Goal: Communication & Community: Participate in discussion

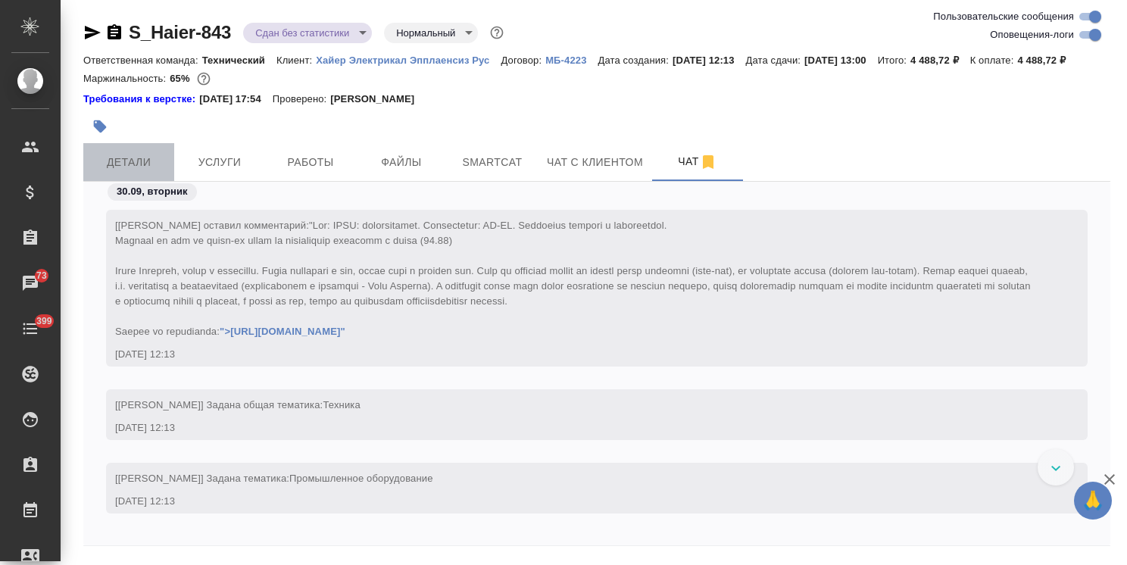
click at [107, 181] on button "Детали" at bounding box center [128, 162] width 91 height 38
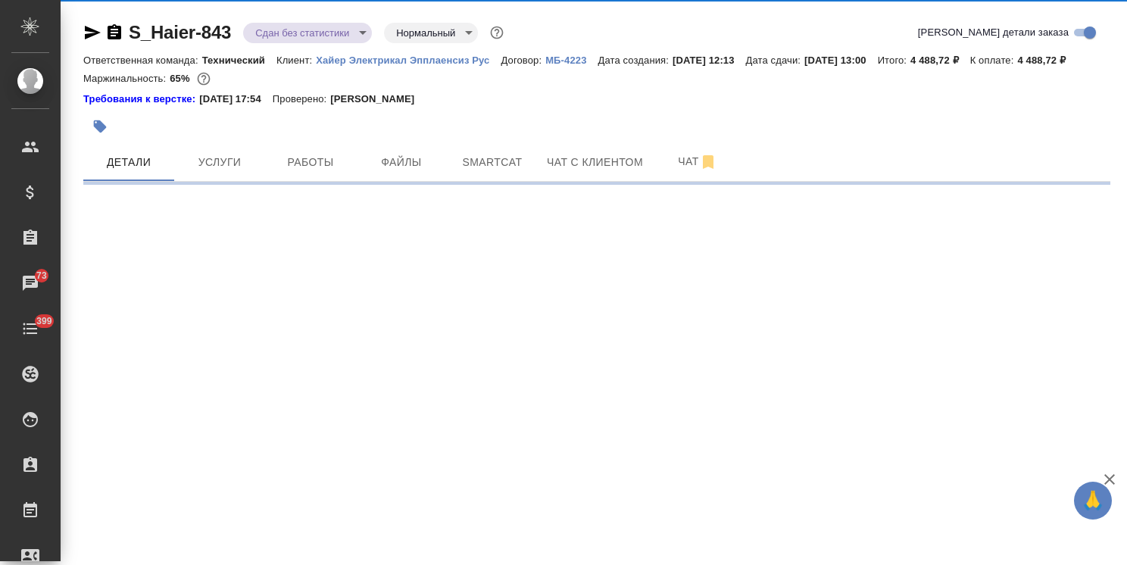
select select "RU"
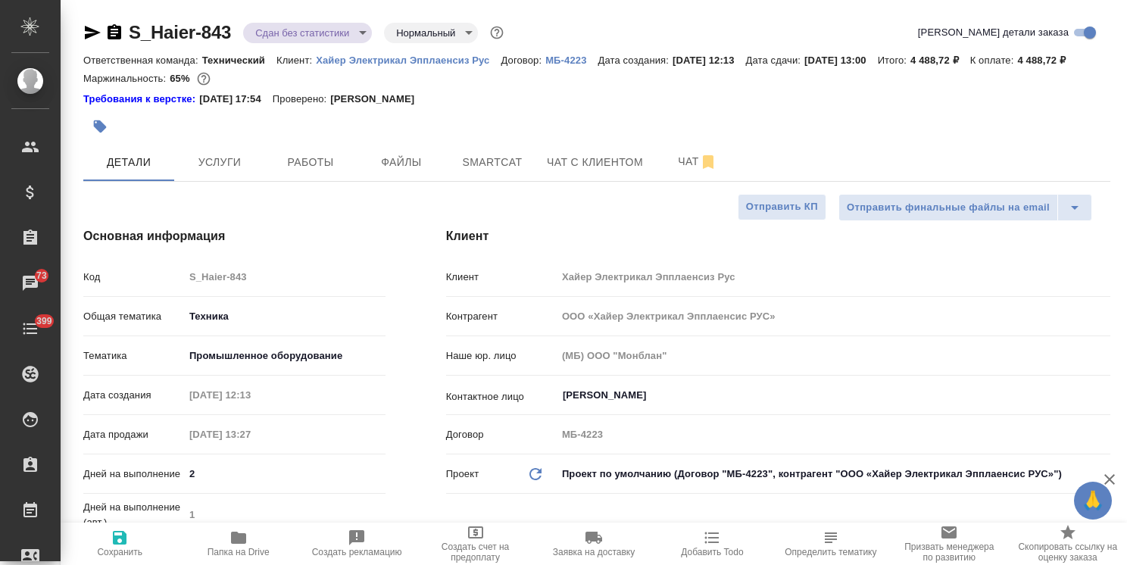
type textarea "x"
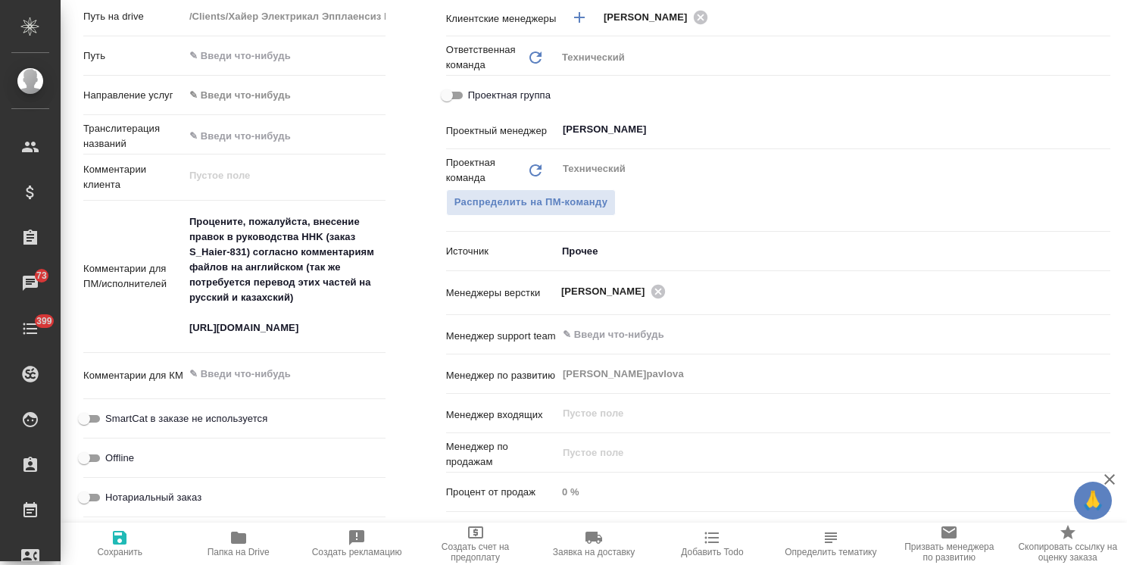
scroll to position [294, 0]
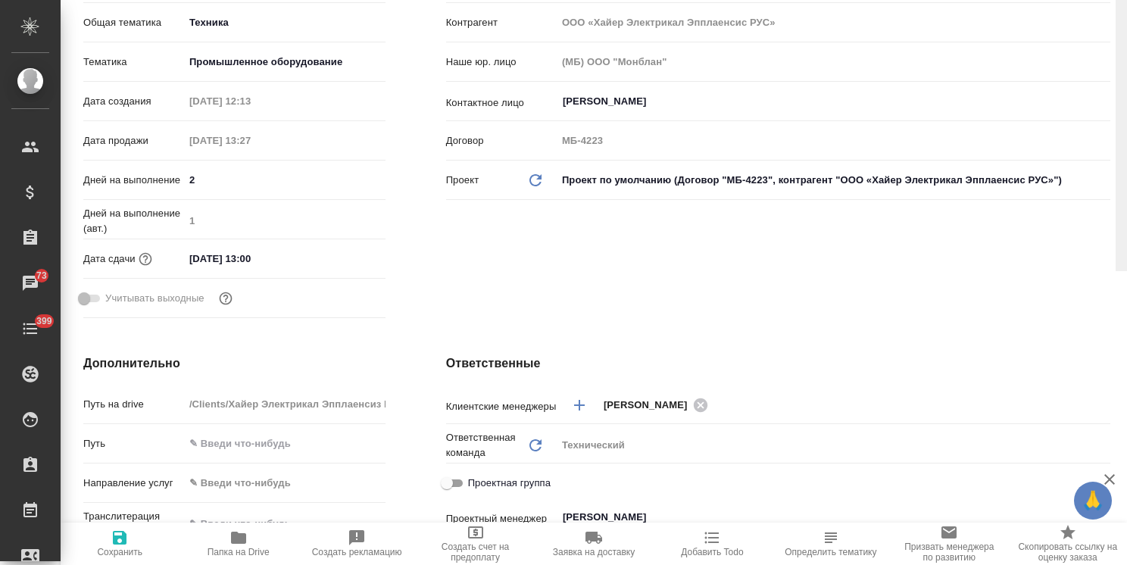
drag, startPoint x: 1132, startPoint y: 191, endPoint x: 1139, endPoint y: 14, distance: 177.4
click at [1127, 14] on html "🙏 .cls-1 fill:#fff; AWATERA [PERSON_NAME] Спецификации Заказы 73 Чаты 399 Todo …" at bounding box center [563, 282] width 1127 height 565
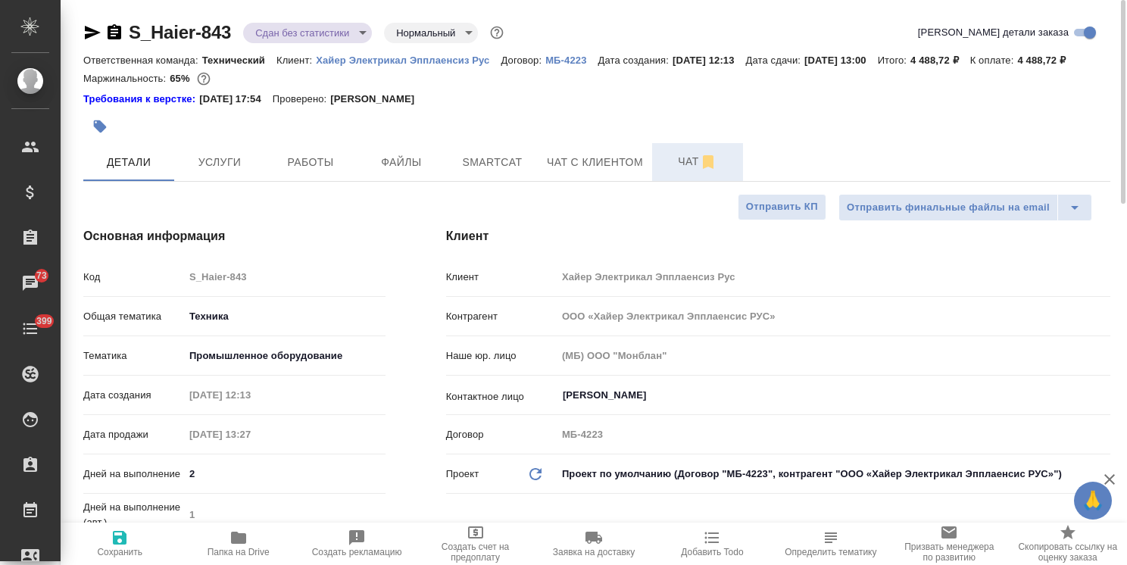
click at [661, 181] on button "Чат" at bounding box center [697, 162] width 91 height 38
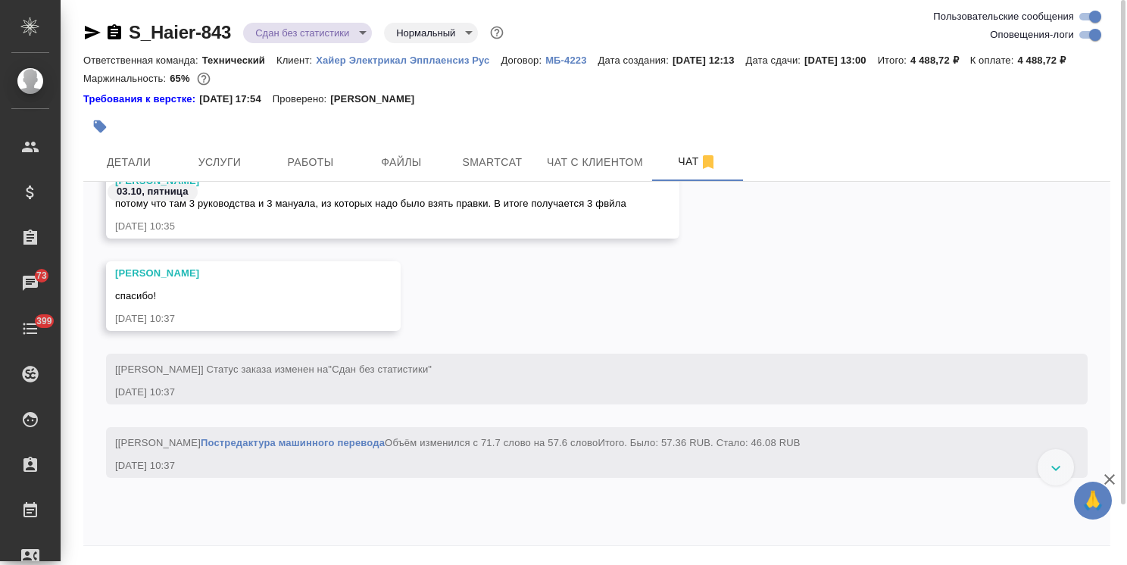
scroll to position [67, 0]
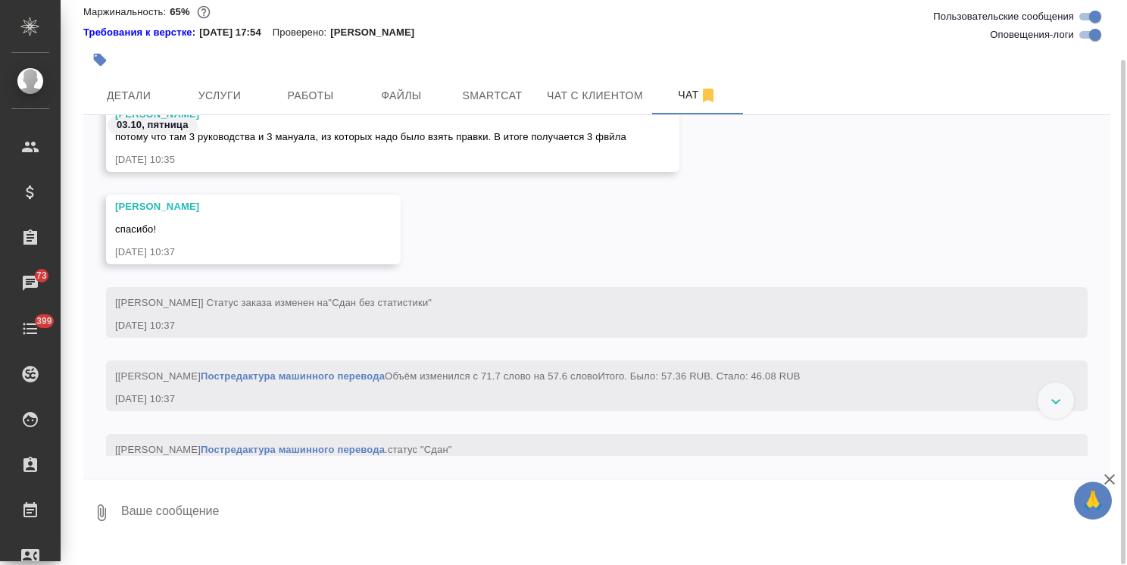
click at [250, 517] on textarea at bounding box center [615, 513] width 991 height 52
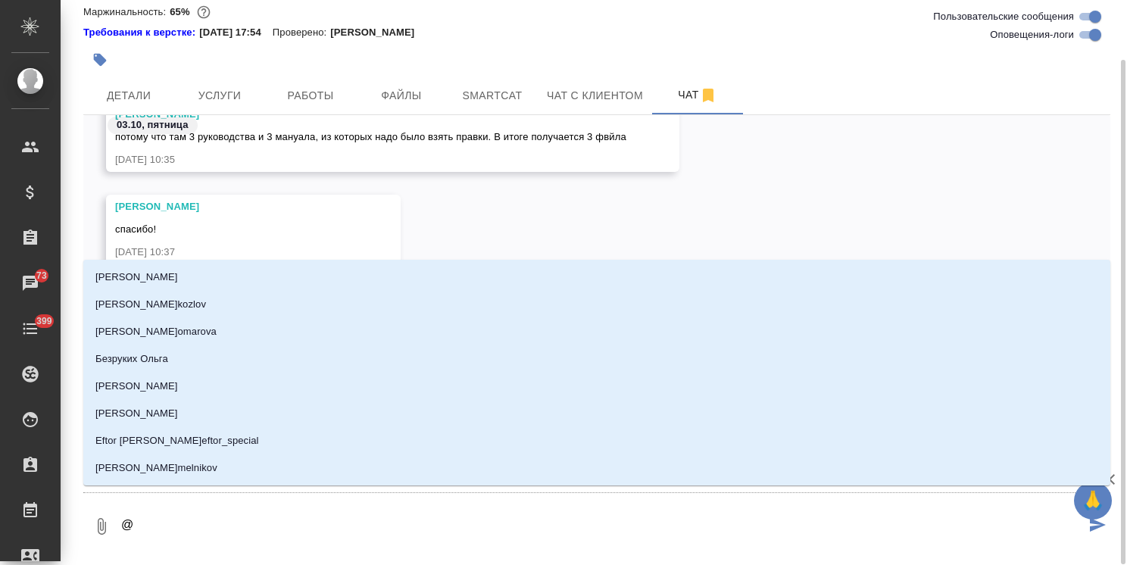
type textarea "@а"
type input "[PERSON_NAME]"
type textarea "@ар"
type input "ар"
type textarea "@арс"
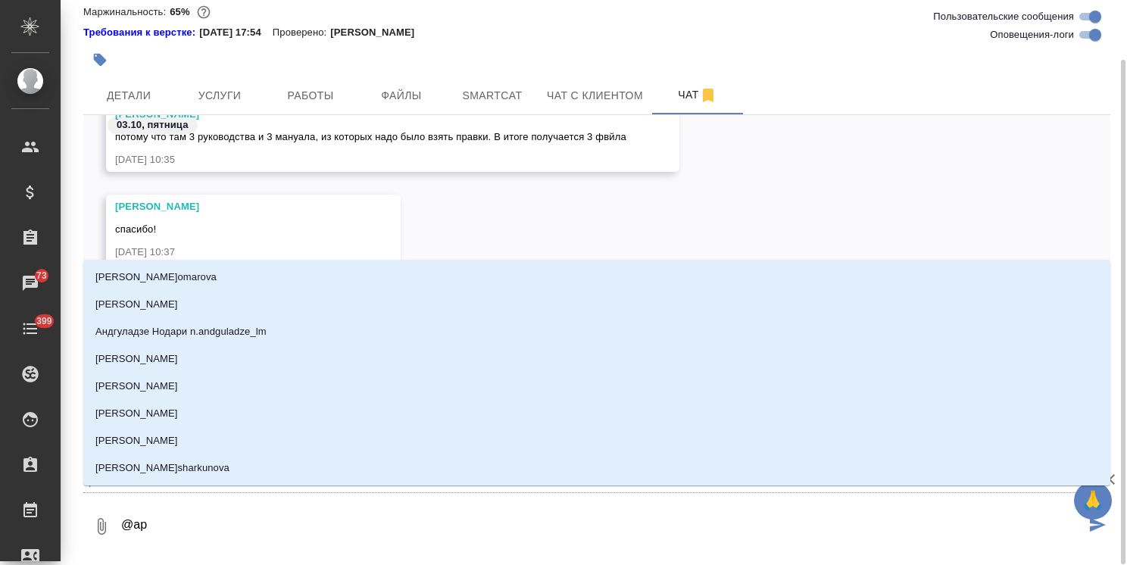
type input "арс"
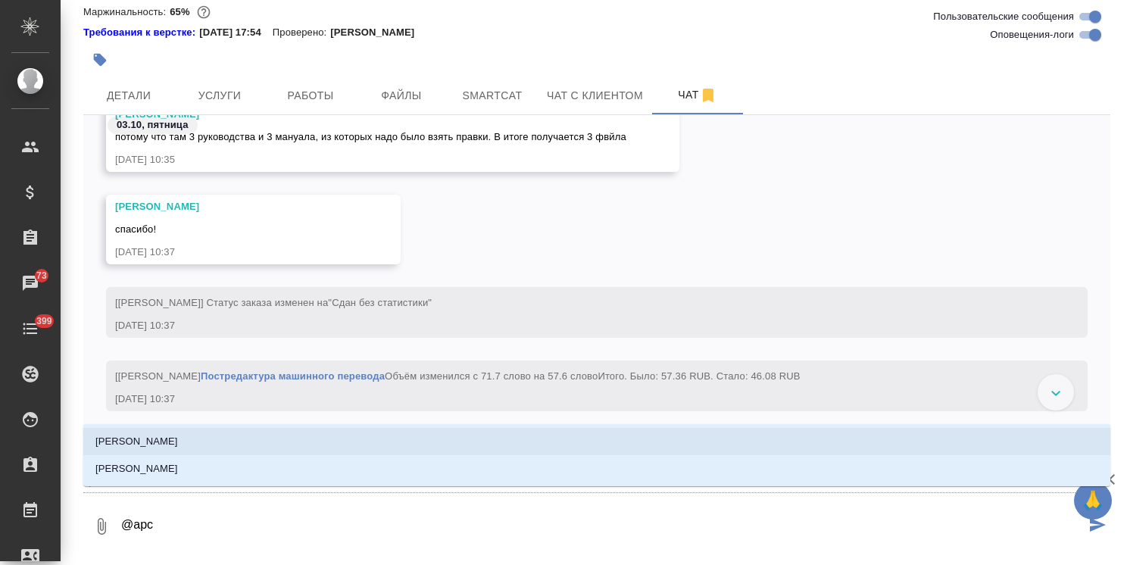
click at [191, 439] on li "[PERSON_NAME]" at bounding box center [596, 441] width 1027 height 27
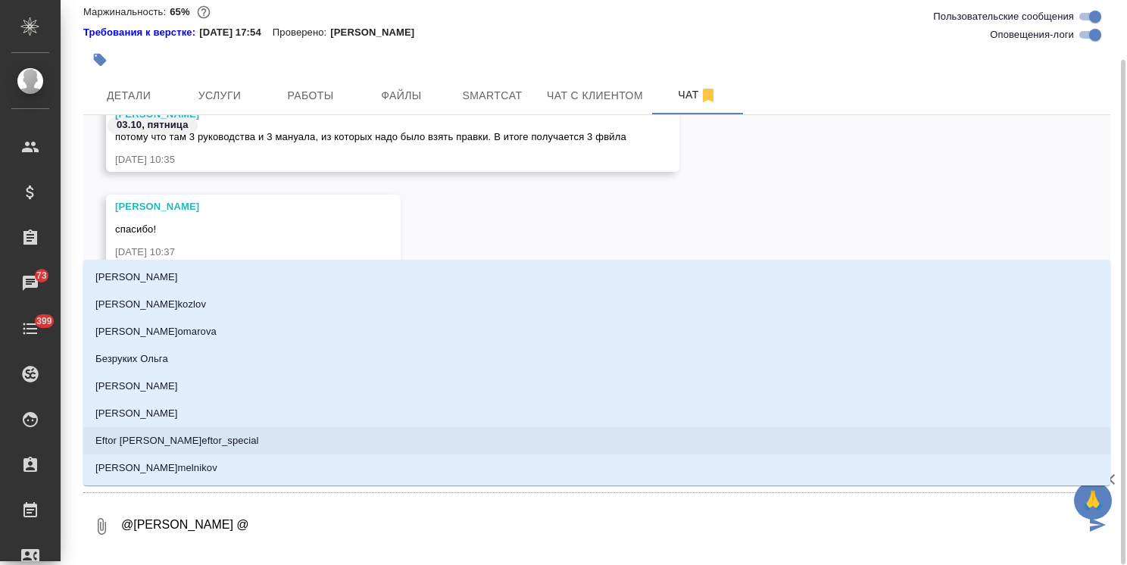
type textarea "@[PERSON_NAME] @б"
type input "б"
type textarea "@[PERSON_NAME] @бе"
type input "бе"
type textarea "@[PERSON_NAME] @бел"
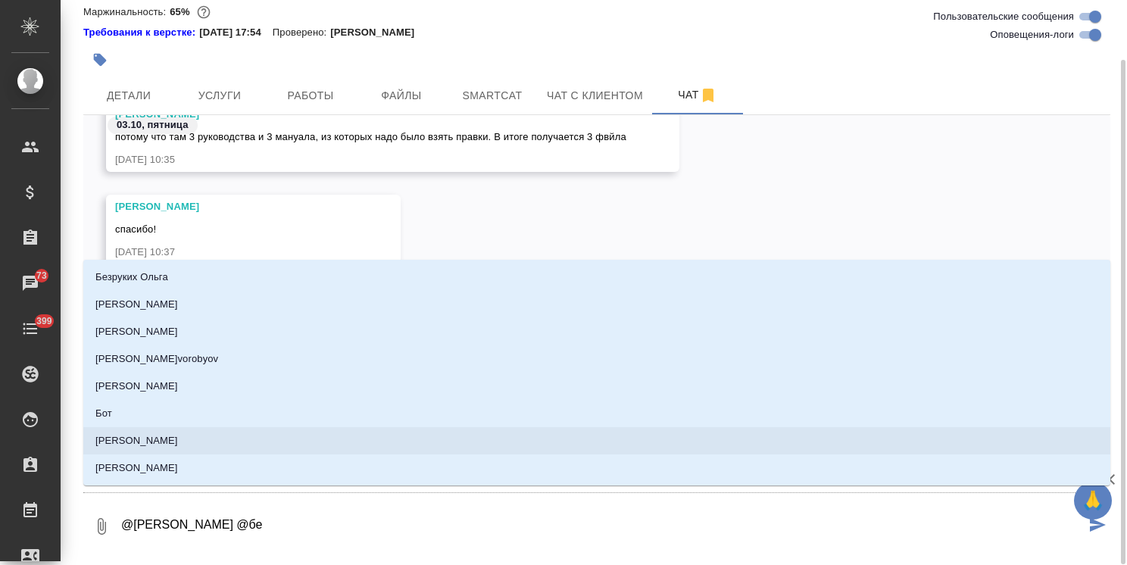
type input "бел"
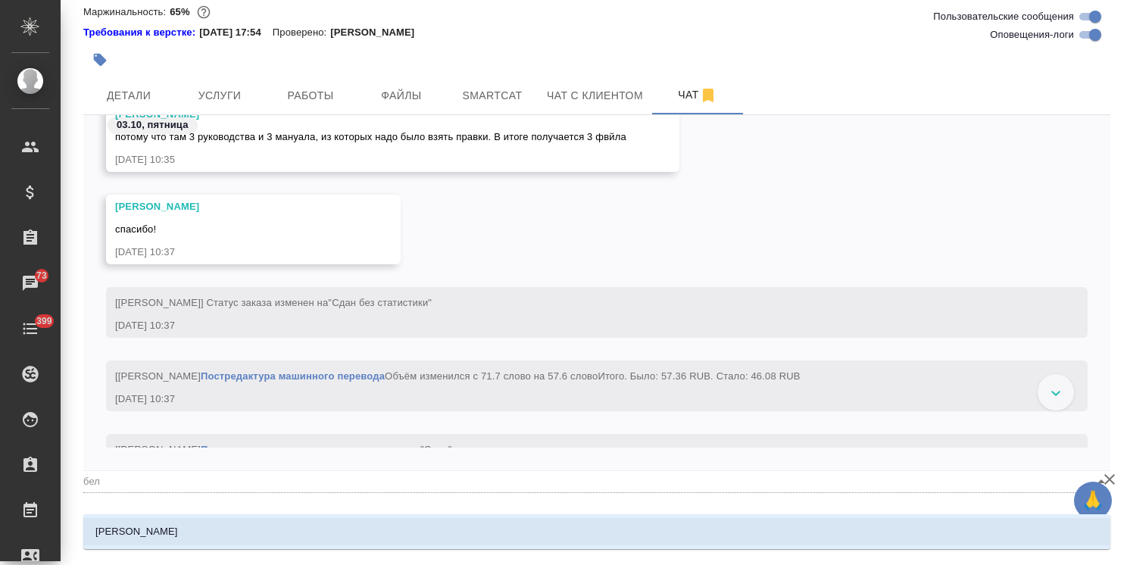
click at [177, 528] on li "[PERSON_NAME]" at bounding box center [596, 531] width 1027 height 27
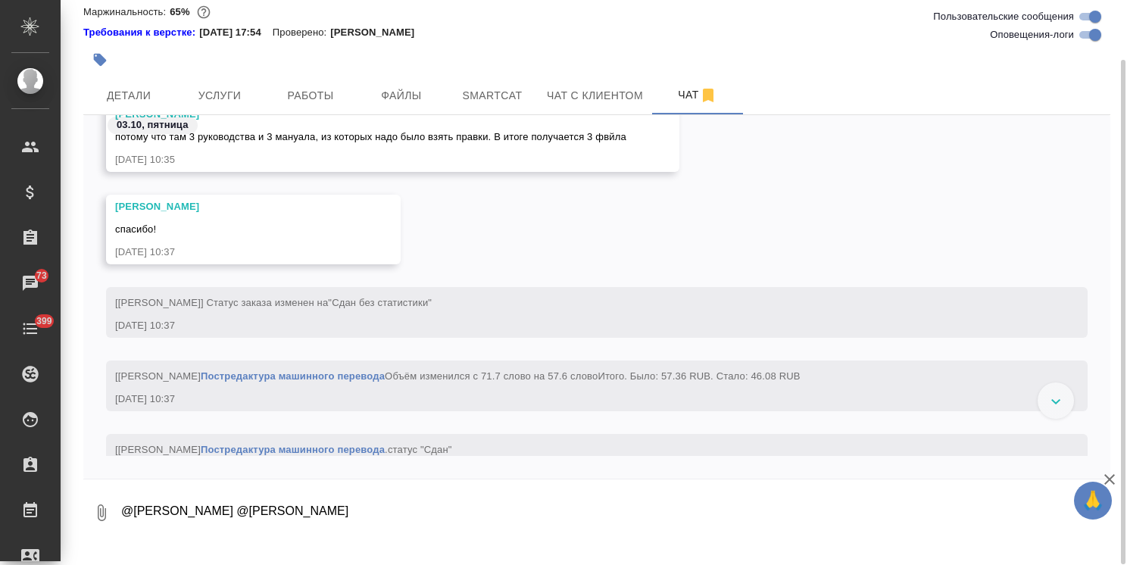
paste textarea "[PERSON_NAME], все отлично, спасибо. Нам сделали сертификаты и декларации. Може…"
type textarea "@[PERSON_NAME] @[PERSON_NAME] [PERSON_NAME], все отлично, спасибо. Нам сделали …"
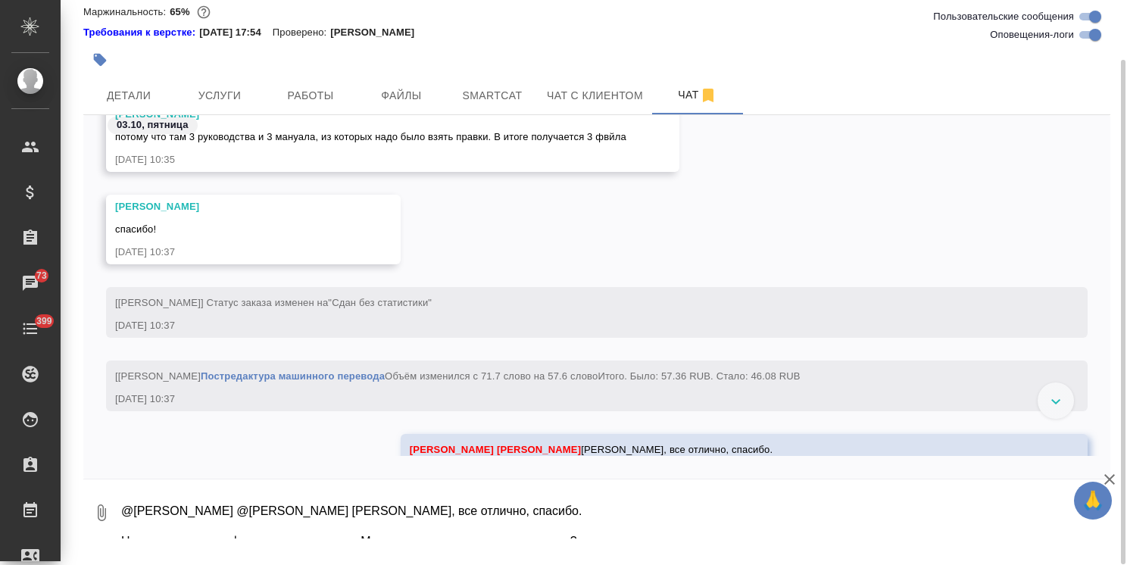
scroll to position [28340, 0]
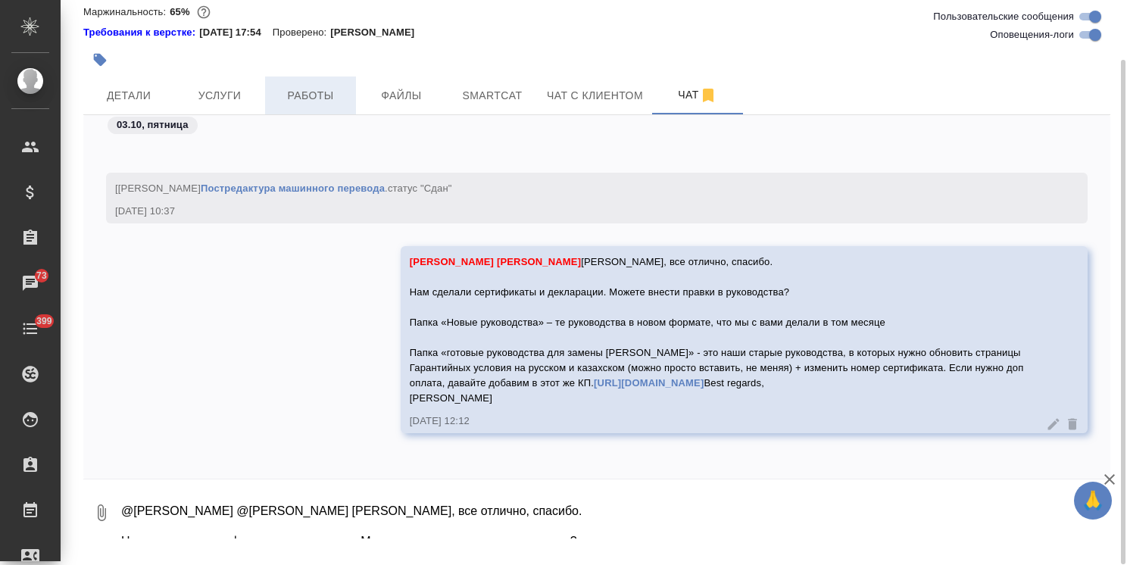
click at [307, 105] on span "Работы" at bounding box center [310, 95] width 73 height 19
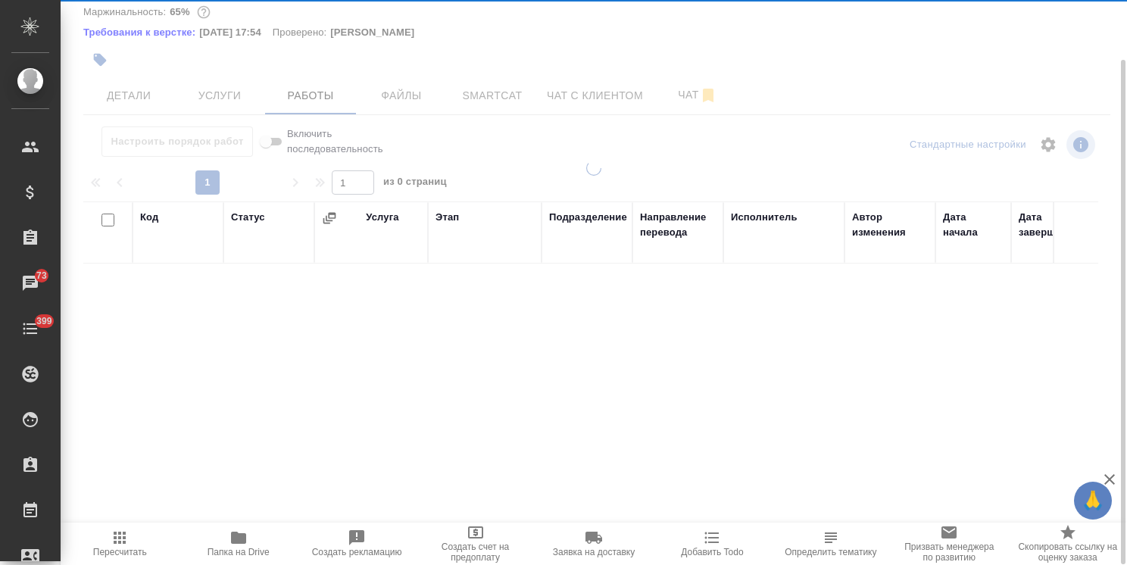
click at [267, 544] on span "Папка на Drive" at bounding box center [238, 543] width 100 height 29
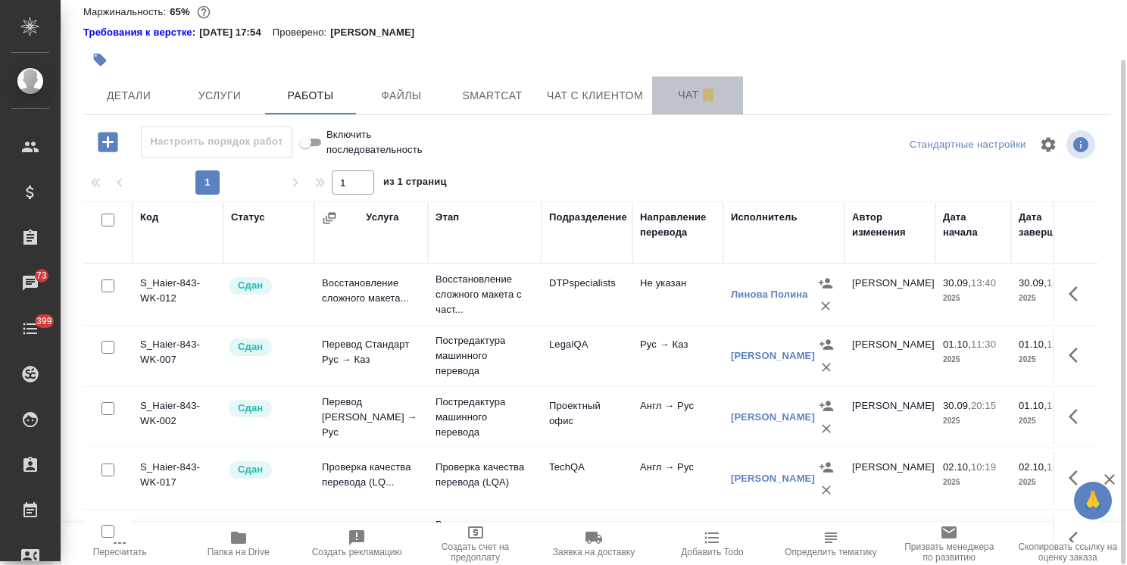
click at [677, 105] on span "Чат" at bounding box center [697, 95] width 73 height 19
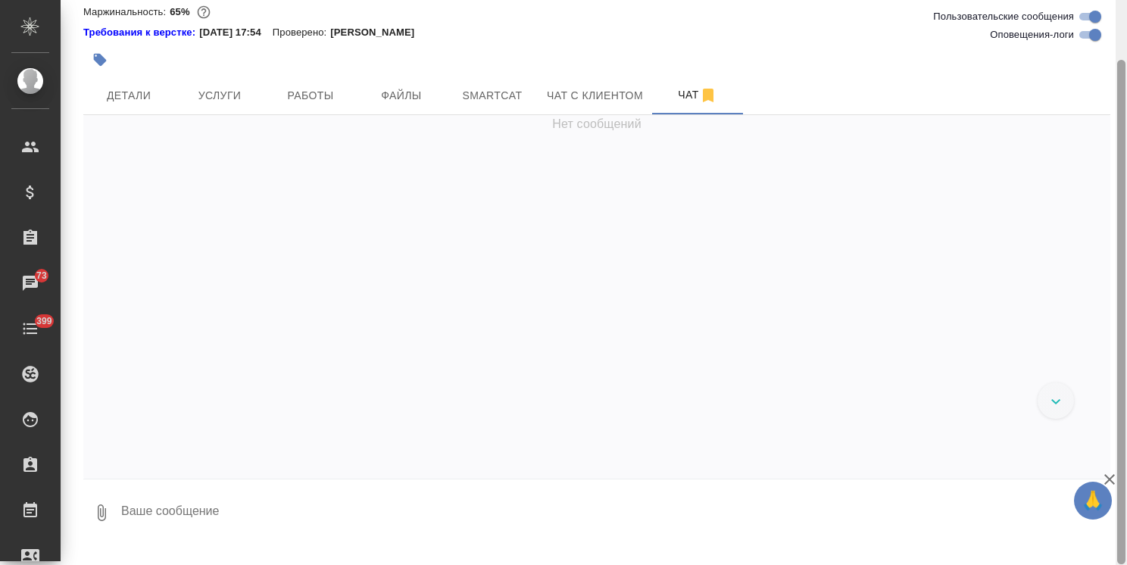
scroll to position [28794, 0]
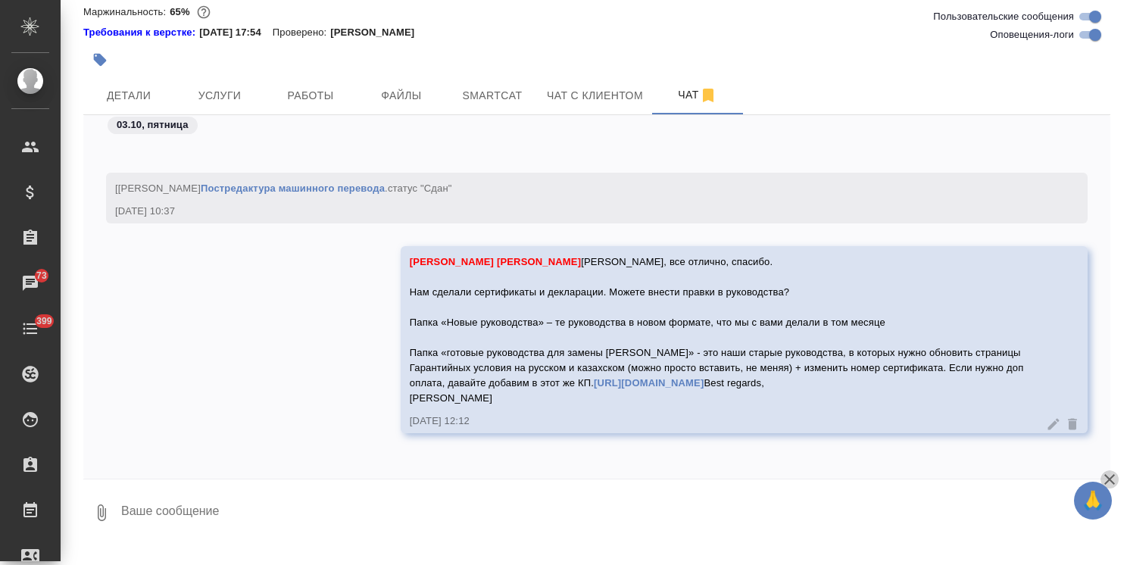
click at [1108, 483] on icon "button" at bounding box center [1110, 479] width 18 height 18
click at [306, 517] on textarea at bounding box center [615, 513] width 991 height 52
paste textarea "[URL][DOMAIN_NAME]"
type textarea "[URL][DOMAIN_NAME]"
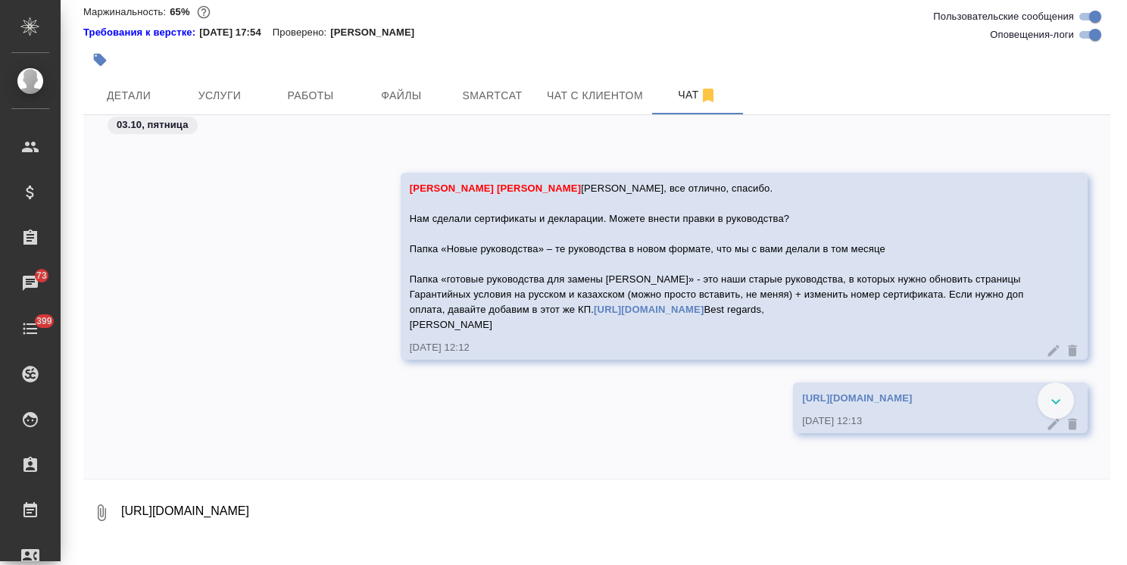
scroll to position [28809, 0]
